Goal: Check status: Check status

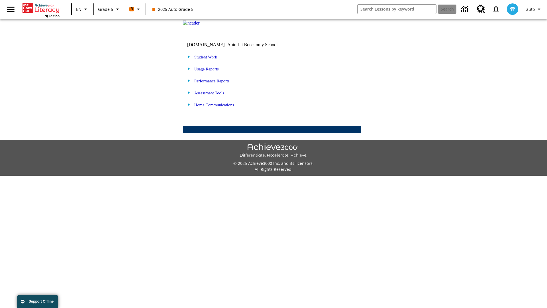
click at [209, 59] on link "Student Work" at bounding box center [205, 57] width 23 height 5
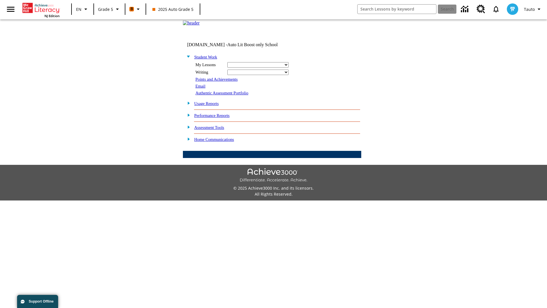
select select "/options/reports/?report_id=12&atype=4&section=2"
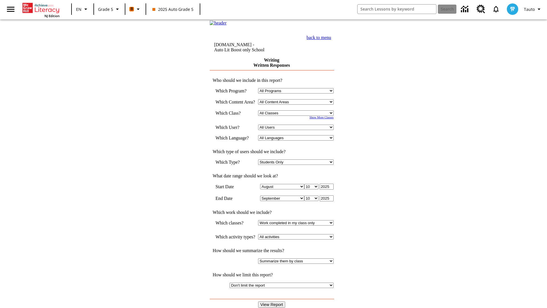
click at [298, 116] on select "Select a Class: All Classes 2025 Auto Grade 5 OL 2025 Auto Grade 6" at bounding box center [295, 112] width 75 height 5
select select "11133131"
click at [298, 130] on select "All Users Cat, Sautoen Cat, Sautoes Cat, Sautoss Donotlogin, Sautoen Twoschools…" at bounding box center [295, 126] width 75 height 5
select select "21437107"
click at [272, 301] on input "View Report" at bounding box center [271, 304] width 27 height 6
